Goal: Find specific page/section: Find specific page/section

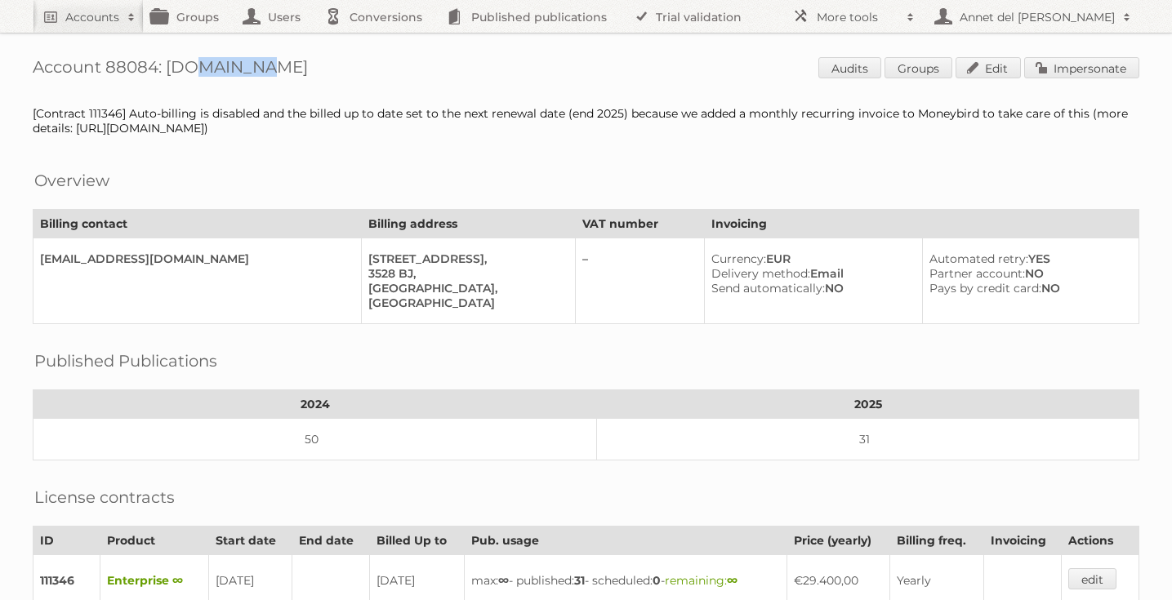
drag, startPoint x: 243, startPoint y: 72, endPoint x: 167, endPoint y: 69, distance: 76.0
click at [167, 69] on h1 "Account 88084: Bol.com Audits Groups Edit Impersonate" at bounding box center [586, 69] width 1107 height 25
copy h1 "[DOMAIN_NAME]"
click at [340, 16] on link "Conversions" at bounding box center [378, 16] width 122 height 33
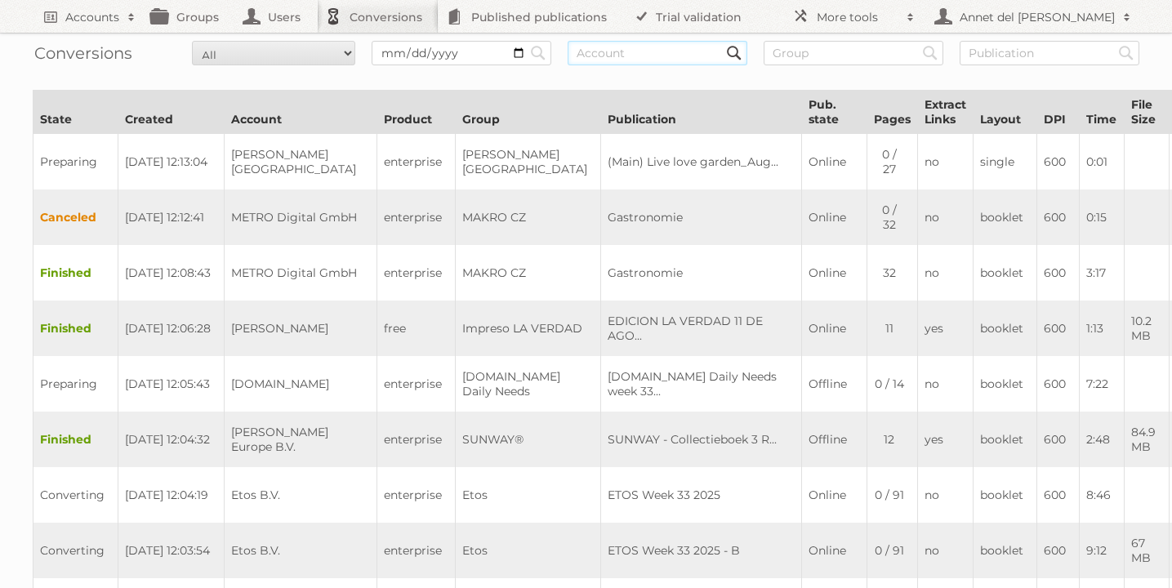
click at [647, 53] on input "text" at bounding box center [658, 53] width 180 height 25
paste input "[DOMAIN_NAME]"
type input "[DOMAIN_NAME]"
click at [526, 41] on input "Search" at bounding box center [538, 53] width 25 height 25
